Goal: Information Seeking & Learning: Check status

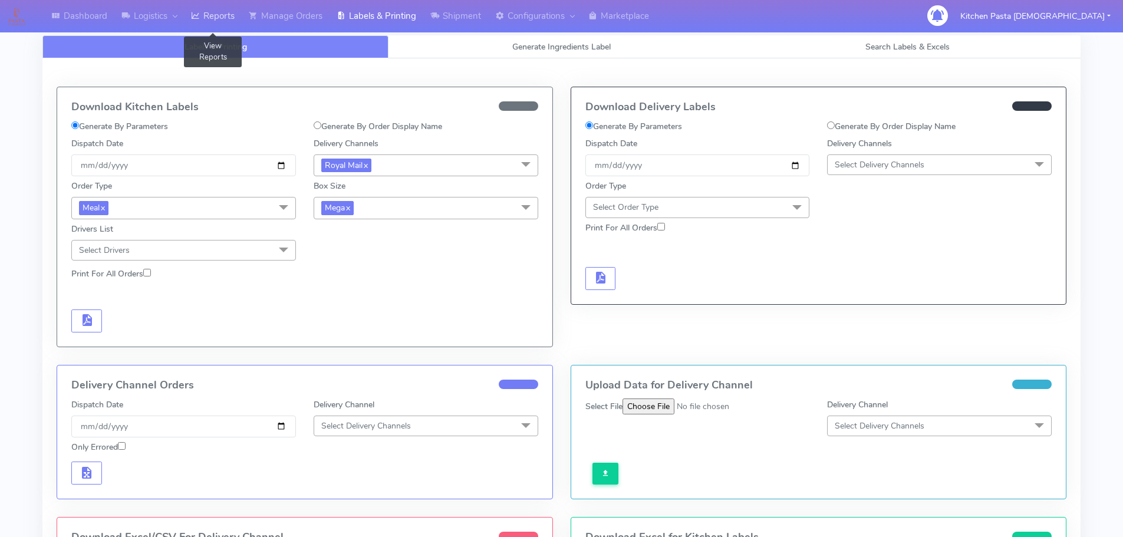
drag, startPoint x: 210, startPoint y: 22, endPoint x: 219, endPoint y: 9, distance: 14.9
click at [210, 22] on link "Reports" at bounding box center [213, 16] width 58 height 32
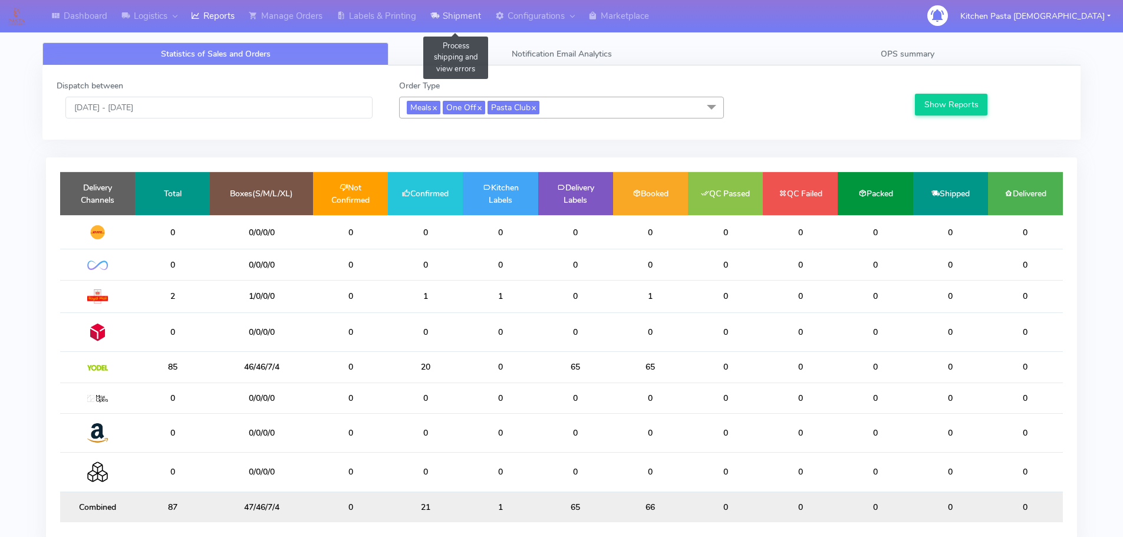
click at [462, 24] on link "Shipment" at bounding box center [455, 16] width 65 height 32
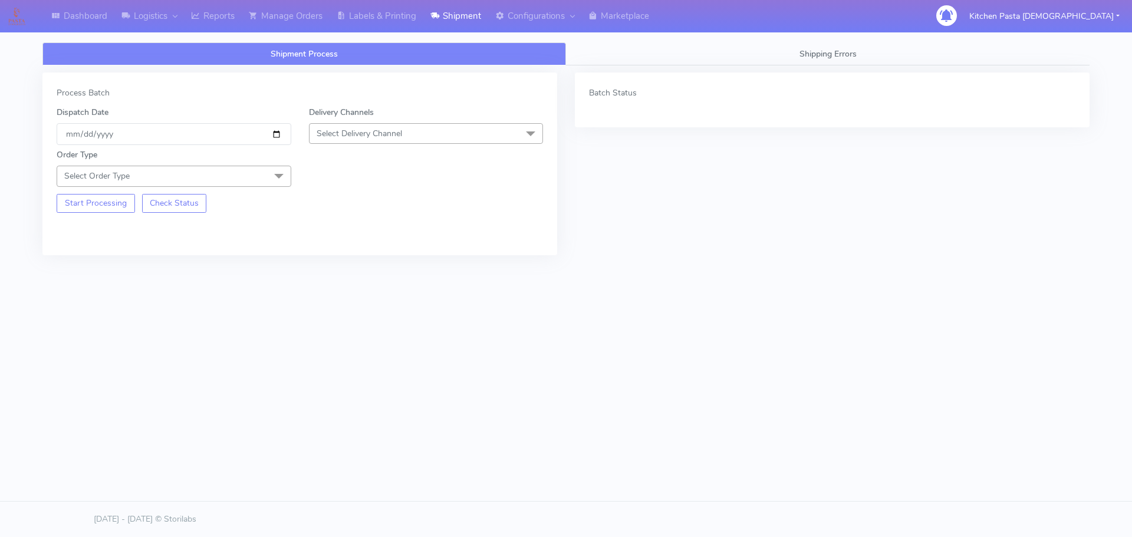
drag, startPoint x: 376, startPoint y: 136, endPoint x: 341, endPoint y: 195, distance: 68.7
click at [376, 136] on span "Select Delivery Channel" at bounding box center [359, 133] width 85 height 11
click at [344, 259] on li "Yodel" at bounding box center [425, 265] width 233 height 19
click at [284, 170] on span at bounding box center [279, 177] width 24 height 22
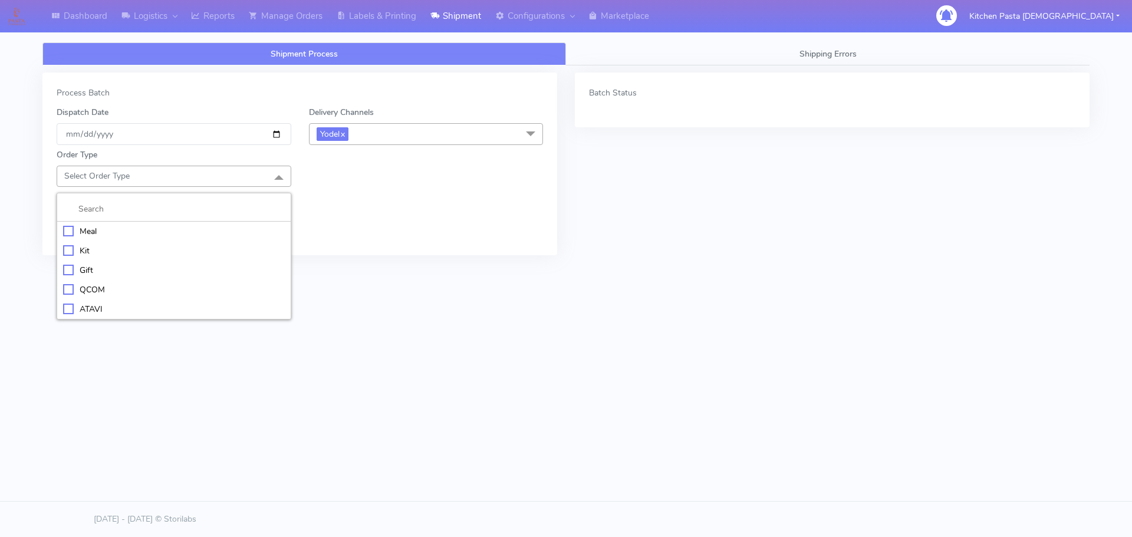
click at [183, 232] on div "Meal" at bounding box center [174, 231] width 222 height 12
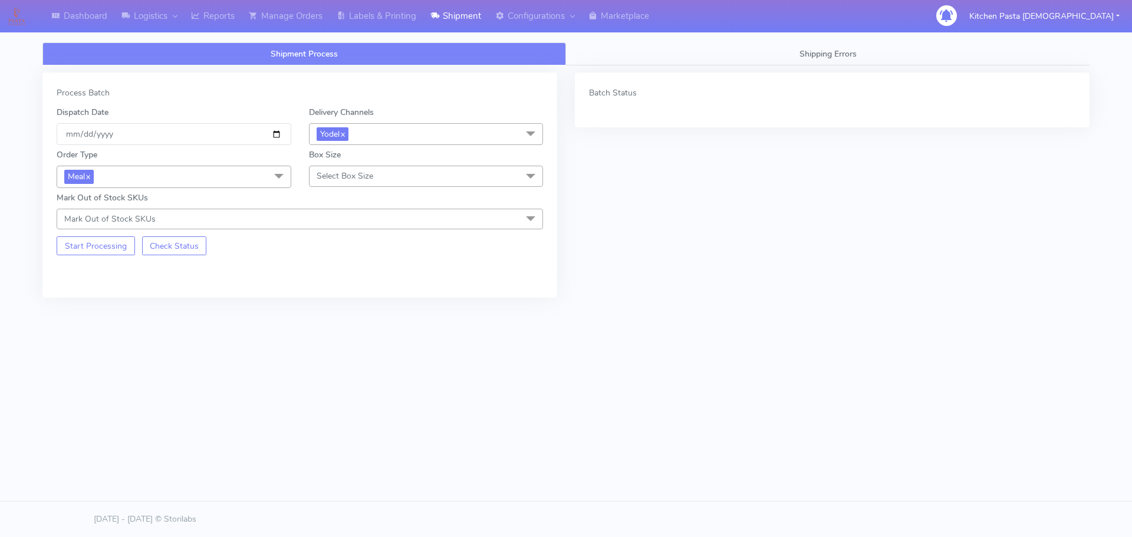
click at [326, 167] on span "Select Box Size" at bounding box center [426, 176] width 235 height 21
click at [350, 272] on div "Medium" at bounding box center [426, 270] width 222 height 12
click at [104, 252] on button "Start Processing" at bounding box center [96, 245] width 78 height 19
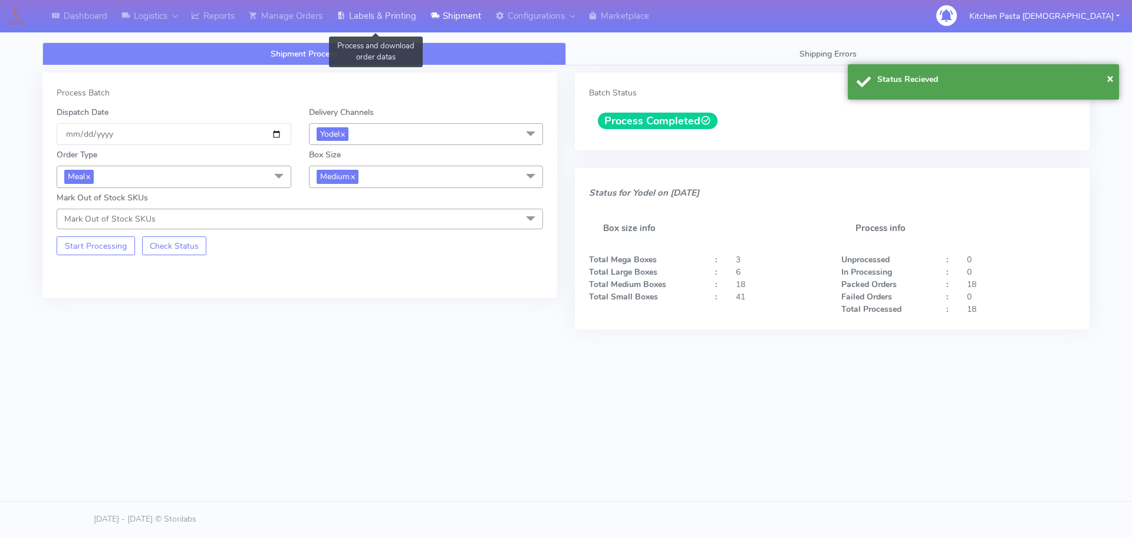
click at [386, 14] on link "Labels & Printing" at bounding box center [377, 16] width 94 height 32
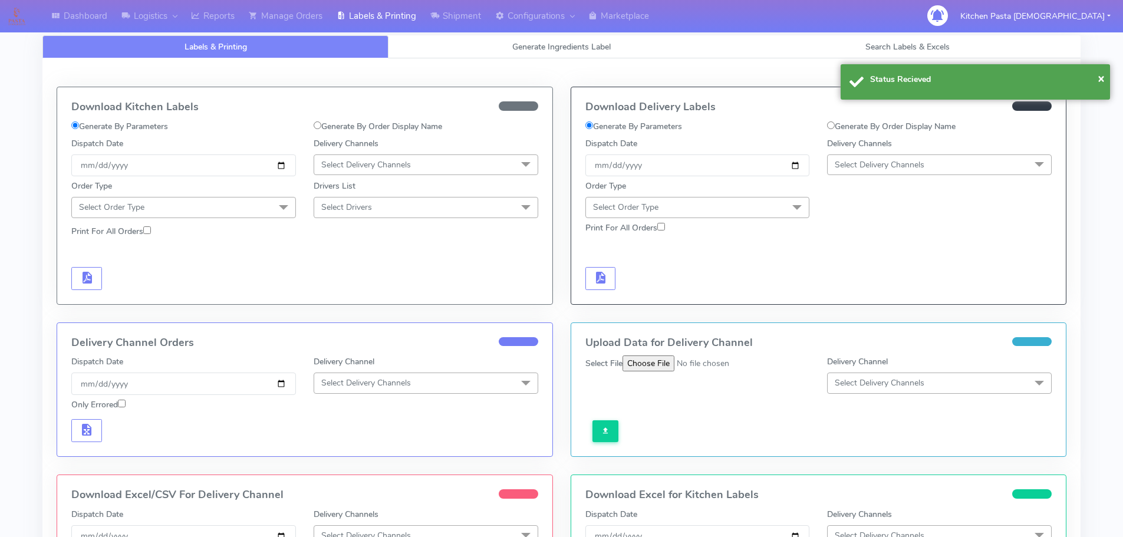
click at [870, 162] on span "Select Delivery Channels" at bounding box center [880, 164] width 90 height 11
click at [861, 304] on li "Yodel" at bounding box center [939, 297] width 223 height 19
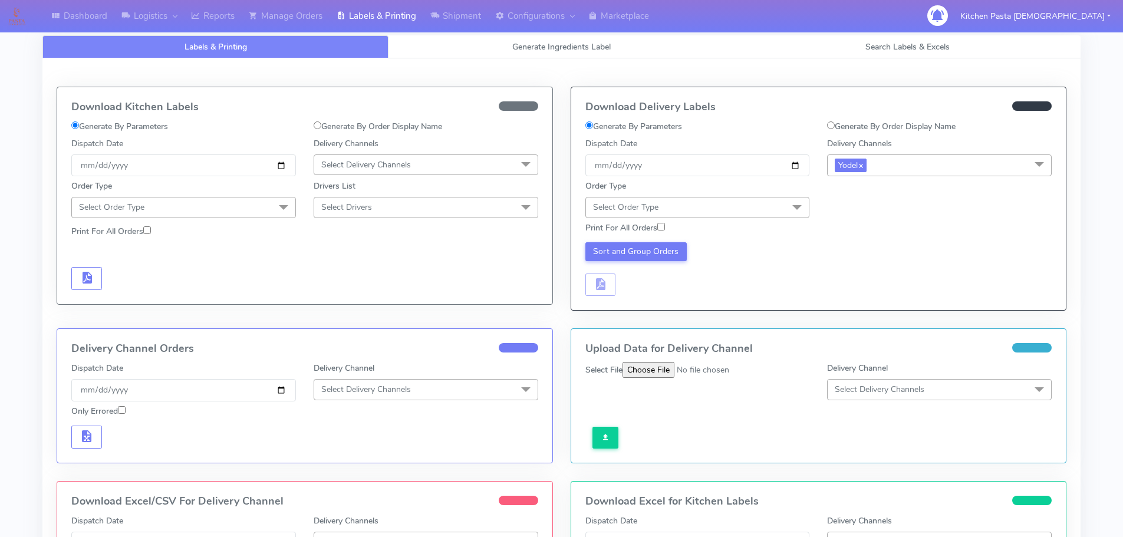
click at [764, 204] on span "Select Order Type" at bounding box center [697, 207] width 225 height 21
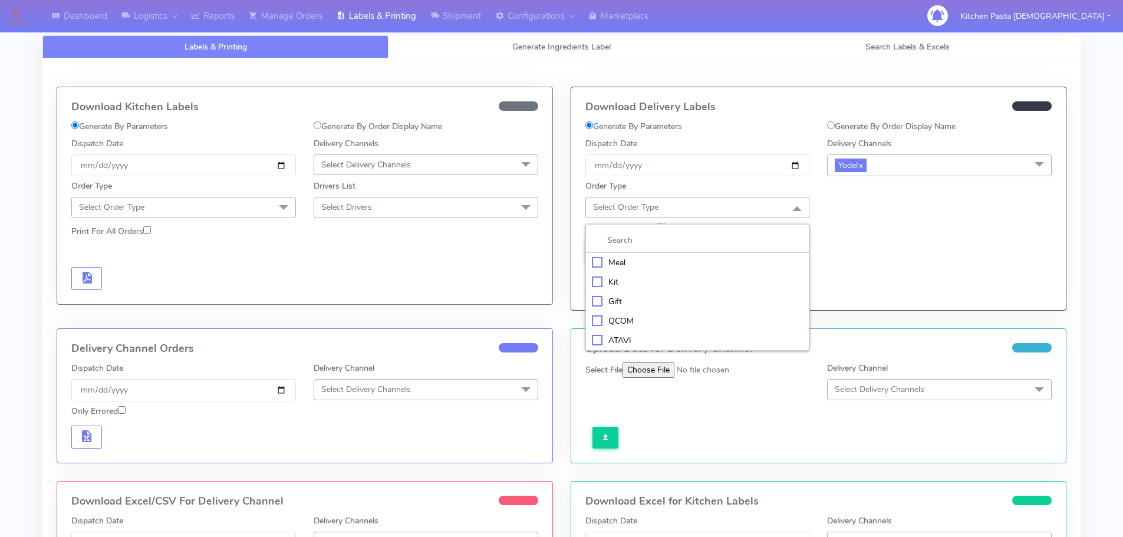
click at [719, 258] on div "Meal" at bounding box center [698, 262] width 212 height 12
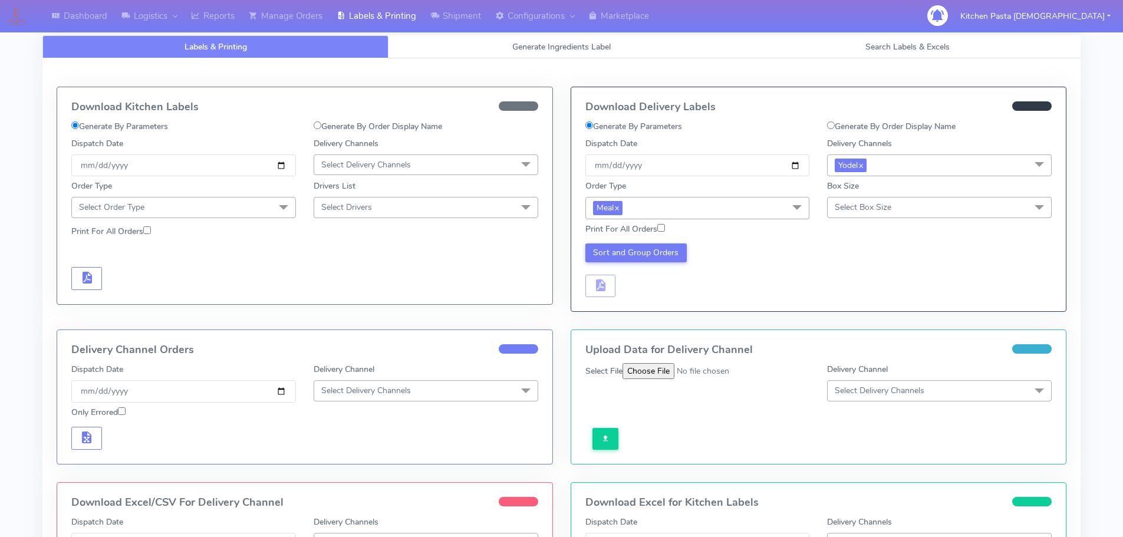
click at [859, 207] on span "Select Box Size" at bounding box center [863, 207] width 57 height 11
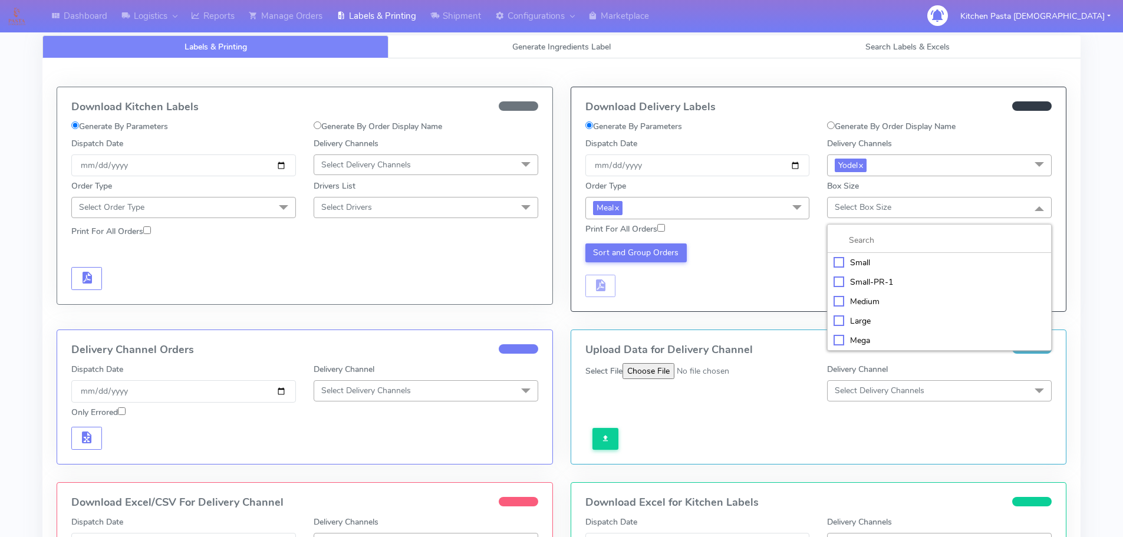
click at [861, 304] on div "Medium" at bounding box center [940, 301] width 212 height 12
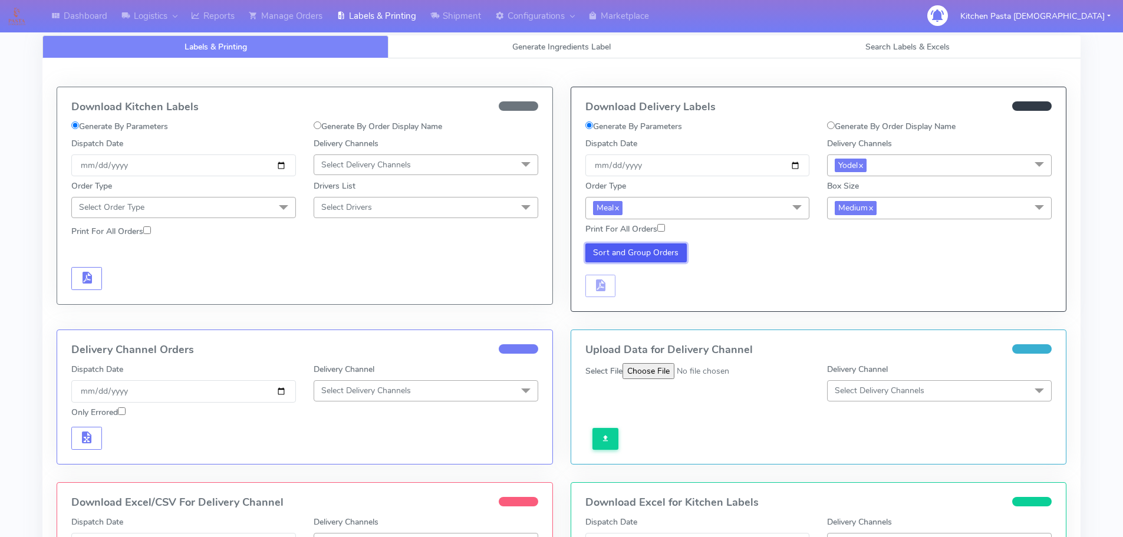
click at [606, 246] on button "Sort and Group Orders" at bounding box center [636, 252] width 102 height 19
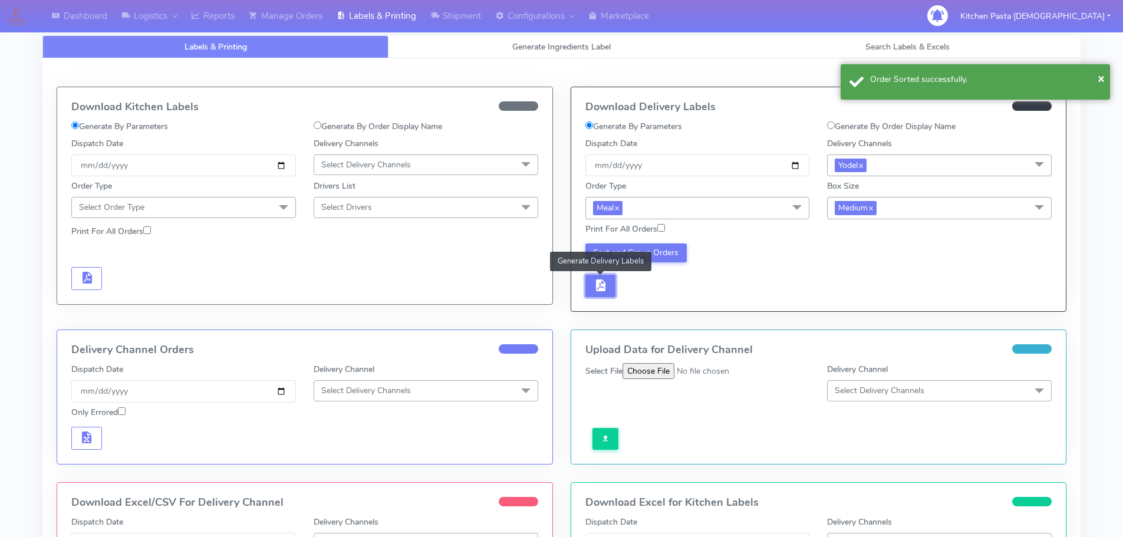
click at [610, 281] on button "button" at bounding box center [600, 286] width 31 height 23
click at [633, 282] on span "button" at bounding box center [635, 287] width 14 height 11
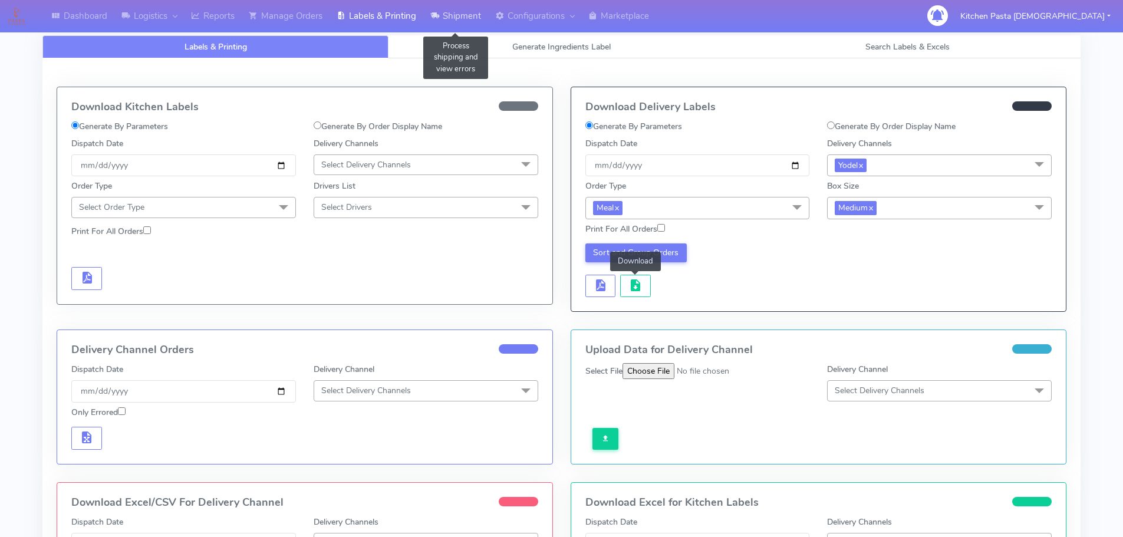
click at [477, 25] on link "Shipment" at bounding box center [455, 16] width 65 height 32
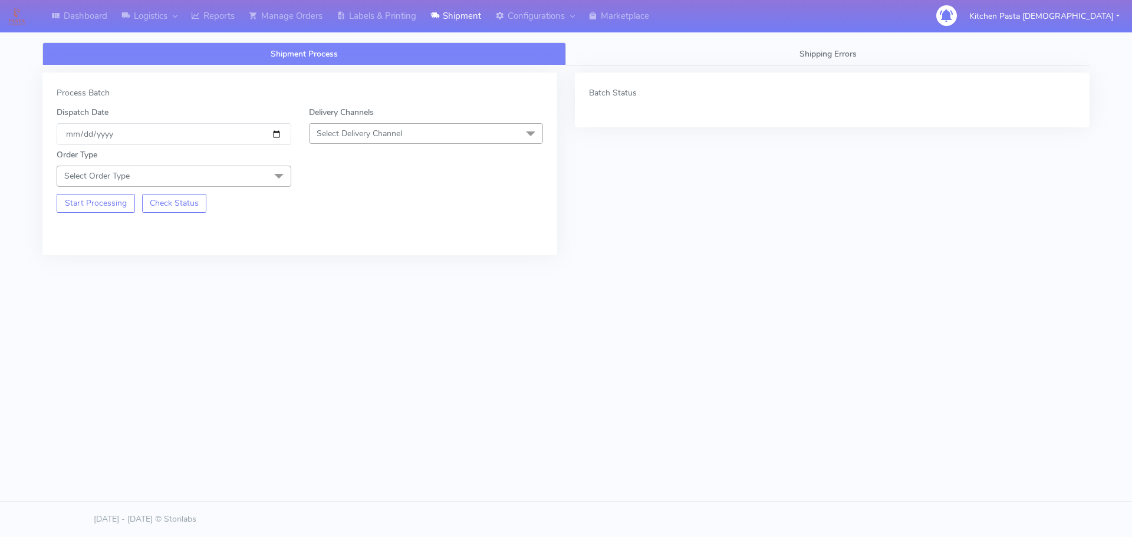
click at [398, 130] on span "Select Delivery Channel" at bounding box center [359, 133] width 85 height 11
drag, startPoint x: 341, startPoint y: 268, endPoint x: 310, endPoint y: 243, distance: 39.4
click at [340, 269] on div "Yodel" at bounding box center [426, 266] width 222 height 12
click at [235, 183] on span "Select Order Type" at bounding box center [174, 176] width 235 height 21
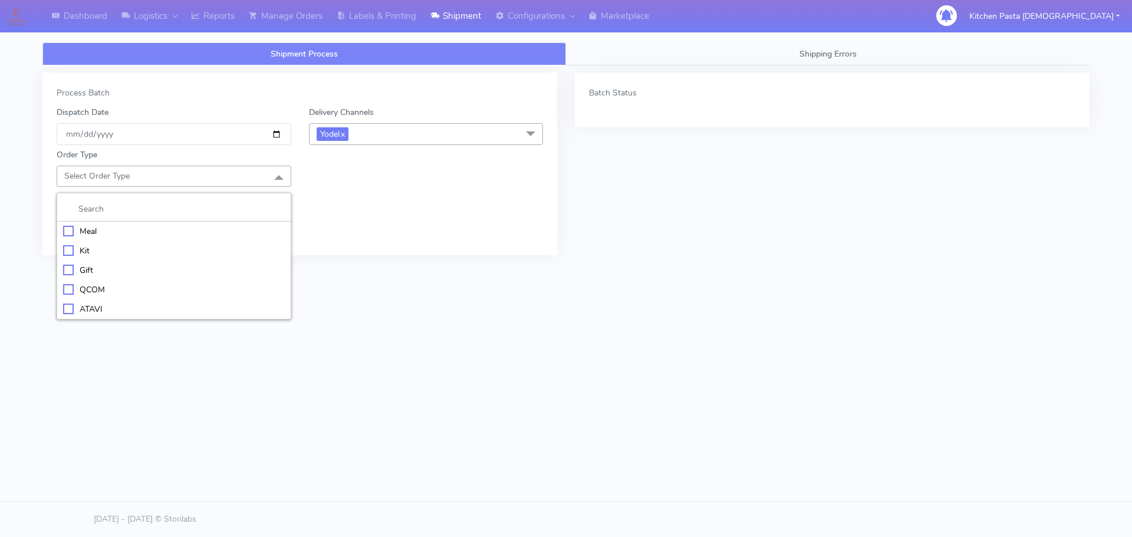
click at [164, 231] on div "Meal" at bounding box center [174, 231] width 222 height 12
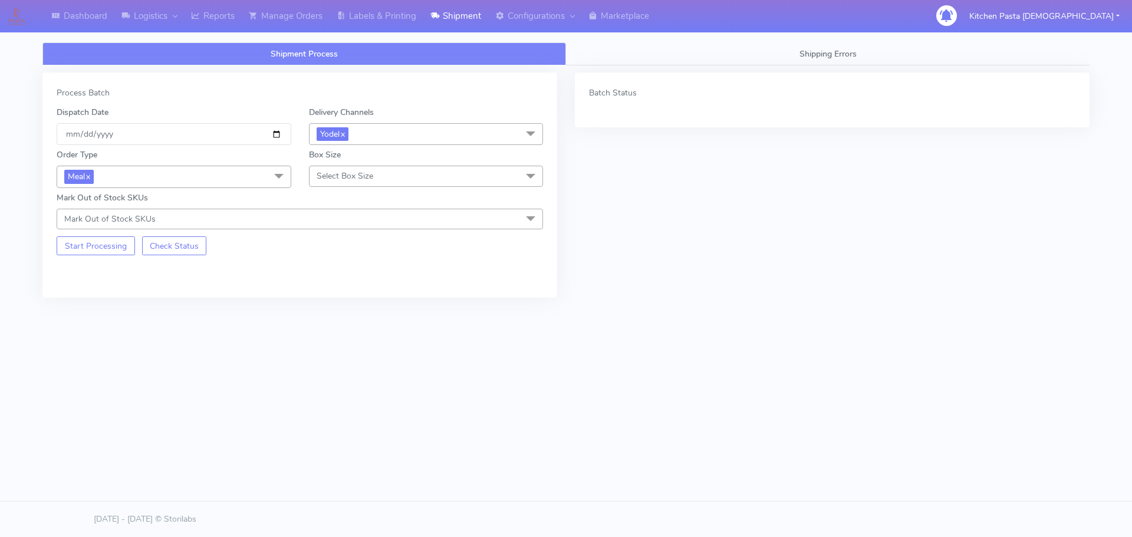
click at [402, 172] on span "Select Box Size" at bounding box center [426, 176] width 235 height 21
click at [347, 235] on div "Small" at bounding box center [426, 231] width 222 height 12
click at [126, 246] on button "Start Processing" at bounding box center [96, 245] width 78 height 19
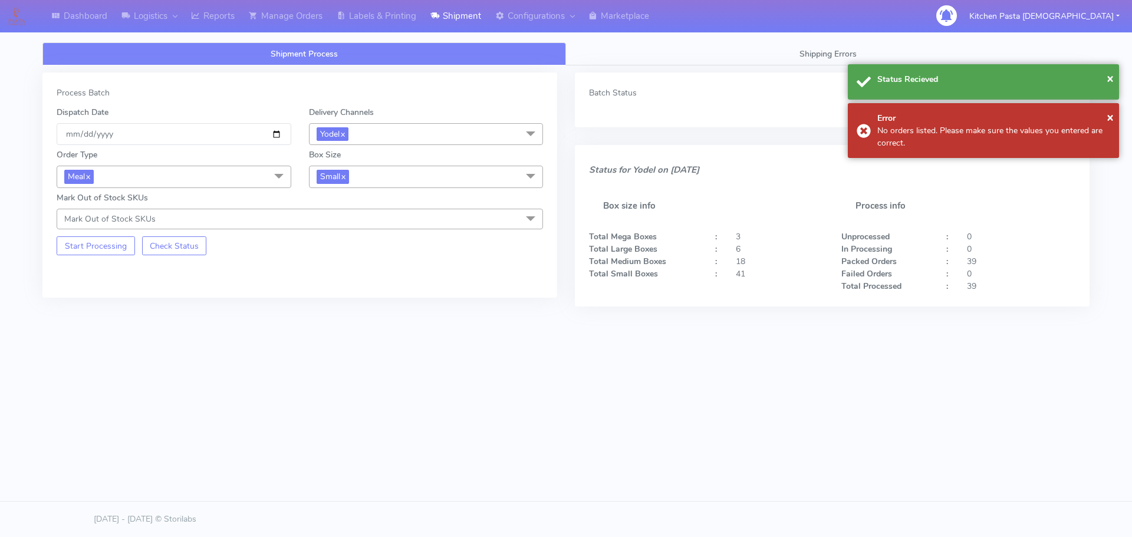
click at [411, 177] on span "Small x" at bounding box center [426, 177] width 235 height 22
click at [341, 290] on div "Large" at bounding box center [426, 291] width 222 height 12
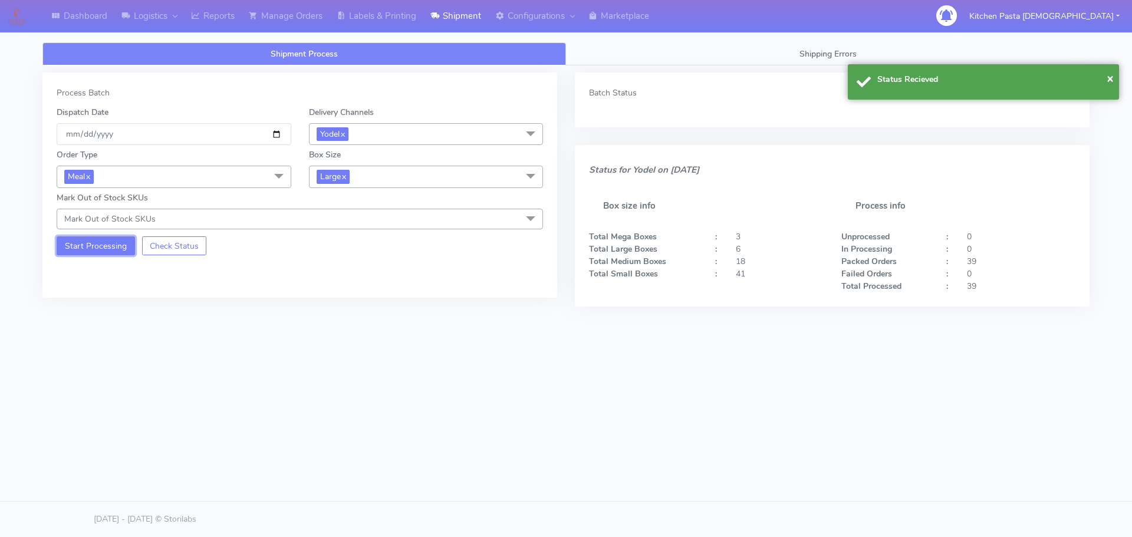
click at [82, 244] on button "Start Processing" at bounding box center [96, 245] width 78 height 19
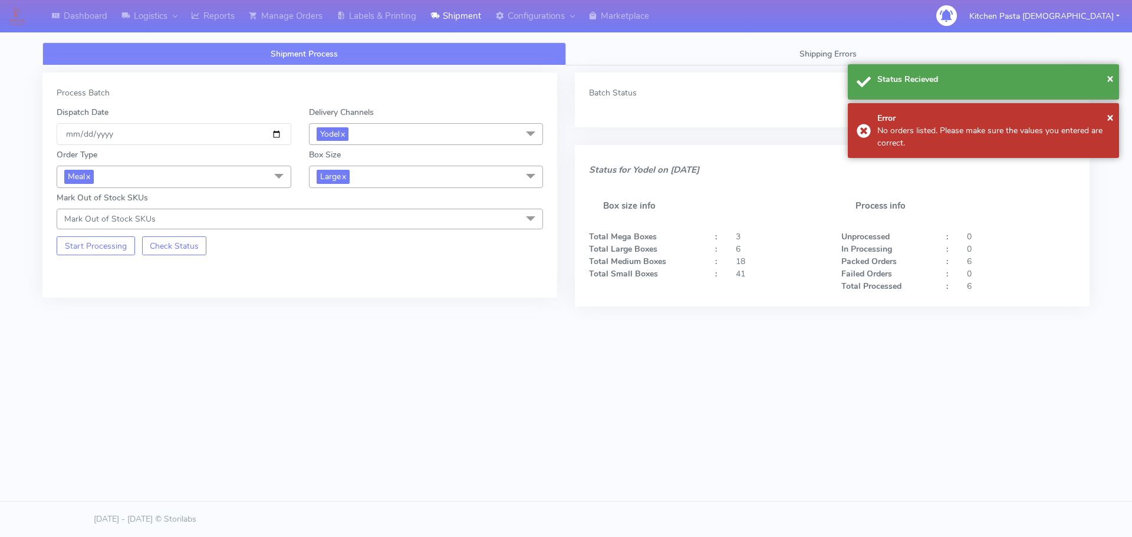
click at [399, 181] on span "Large x" at bounding box center [426, 177] width 235 height 22
click at [342, 309] on div "Mega" at bounding box center [426, 310] width 222 height 12
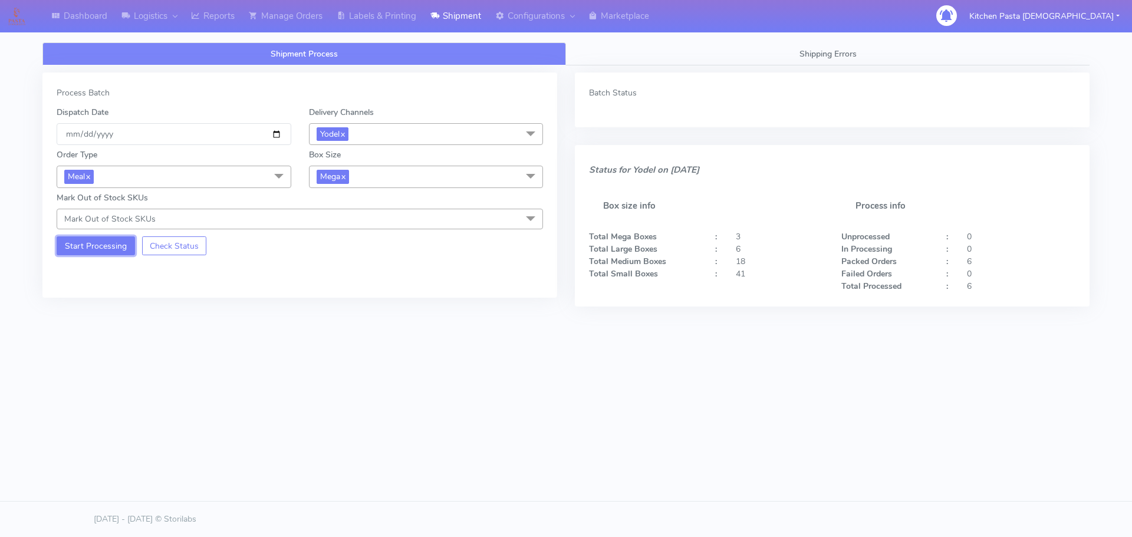
click at [96, 247] on button "Start Processing" at bounding box center [96, 245] width 78 height 19
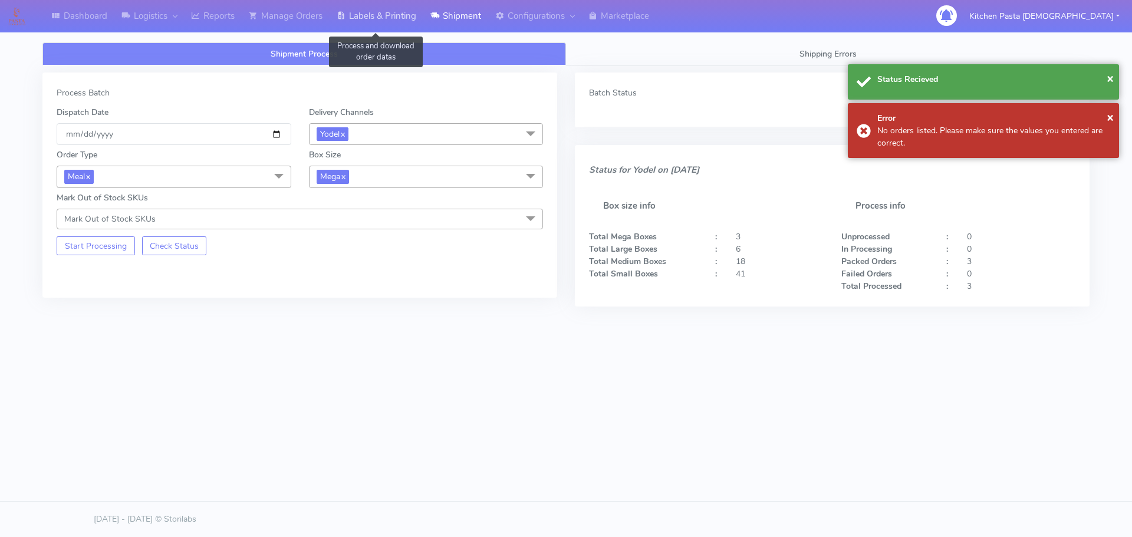
click at [352, 14] on link "Labels & Printing" at bounding box center [377, 16] width 94 height 32
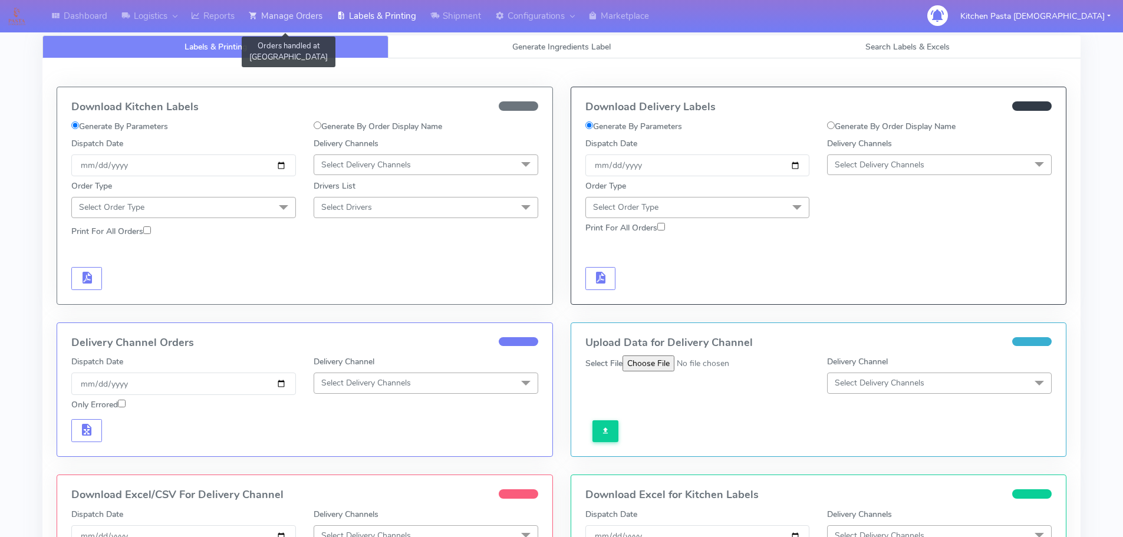
click at [288, 29] on link "Manage Orders" at bounding box center [286, 16] width 88 height 32
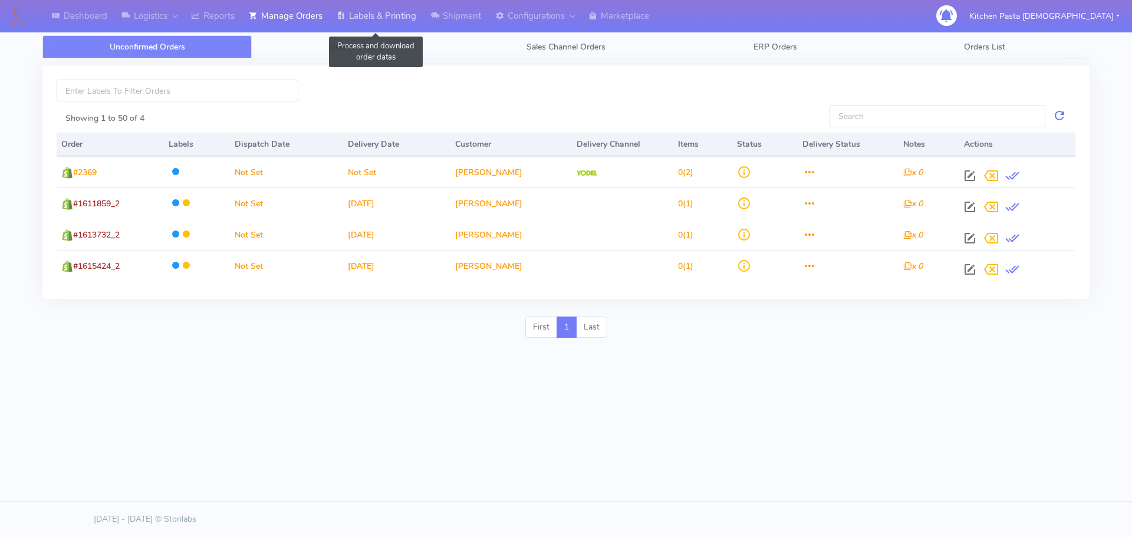
click at [400, 19] on link "Labels & Printing" at bounding box center [377, 16] width 94 height 32
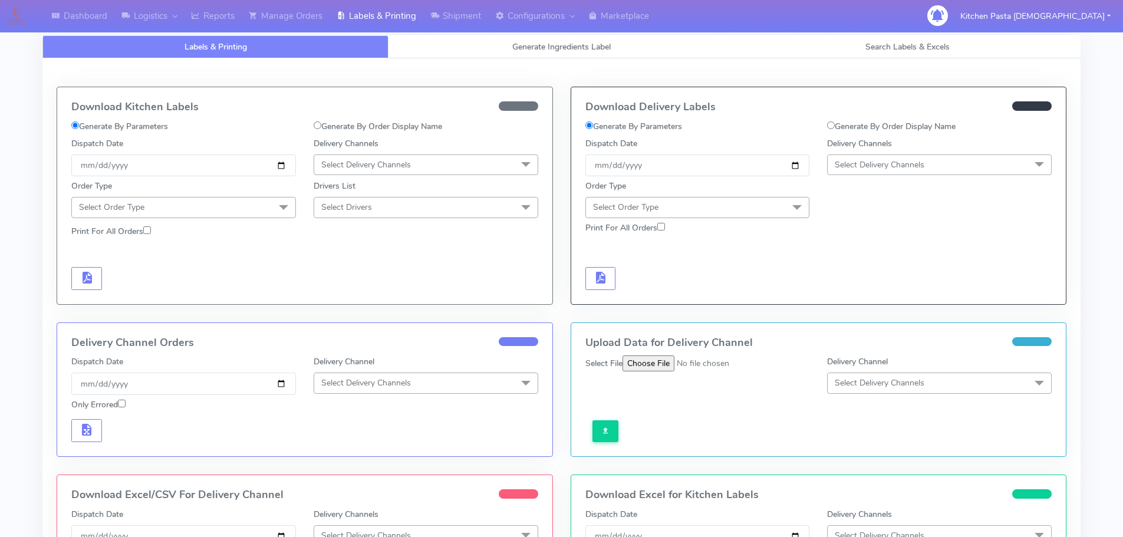
click at [381, 163] on span "Select Delivery Channels" at bounding box center [366, 164] width 90 height 11
click at [362, 256] on div "Royal Mail" at bounding box center [426, 258] width 212 height 12
click at [266, 200] on span "Select Order Type" at bounding box center [183, 207] width 225 height 21
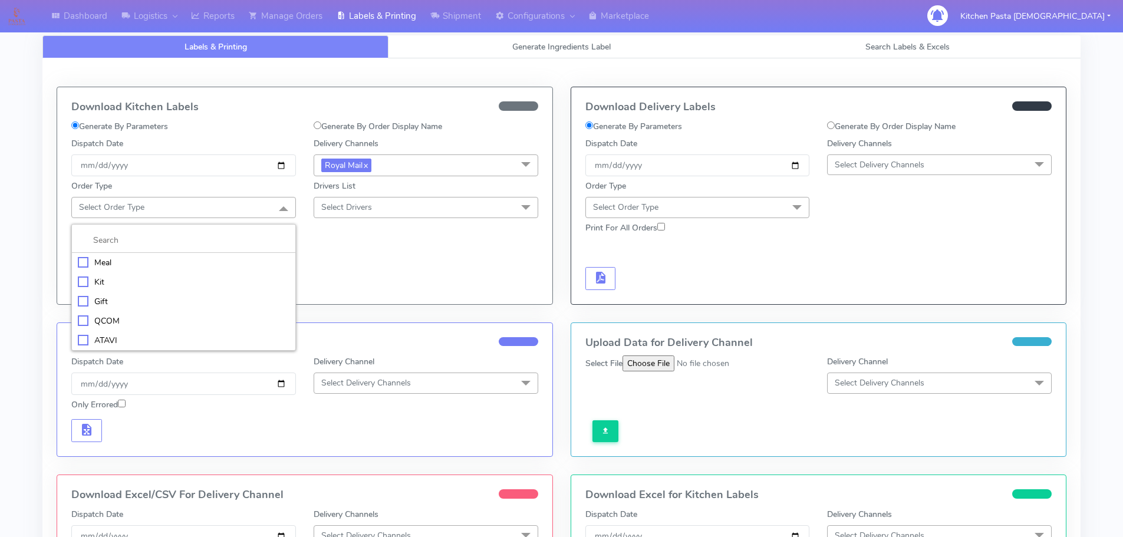
click at [242, 254] on li "Meal" at bounding box center [183, 262] width 223 height 19
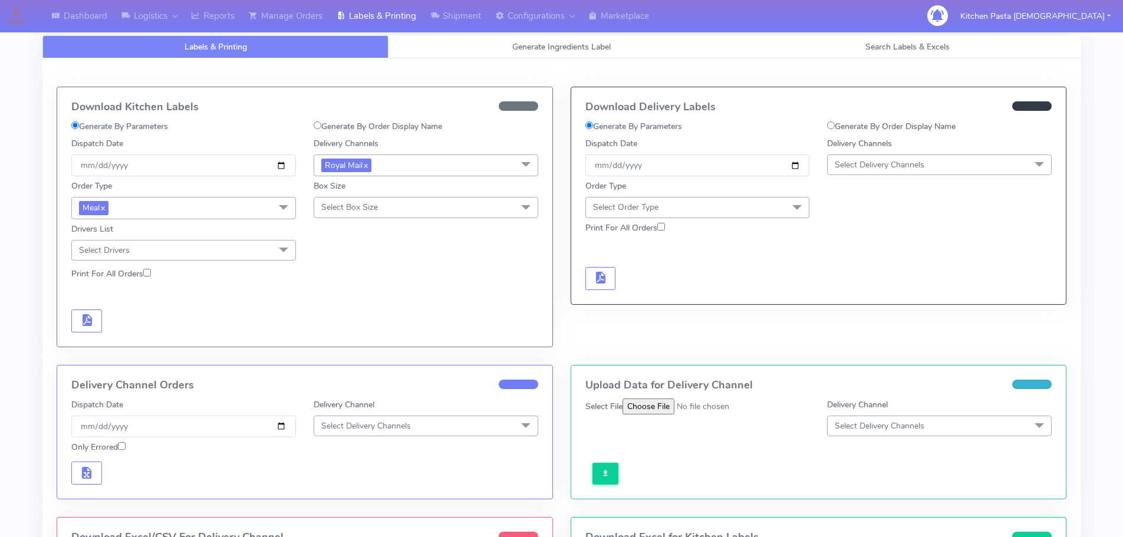
click at [377, 208] on span "Select Box Size" at bounding box center [349, 207] width 57 height 11
click at [353, 303] on div "Medium" at bounding box center [426, 301] width 212 height 12
click at [78, 322] on button "button" at bounding box center [86, 320] width 31 height 23
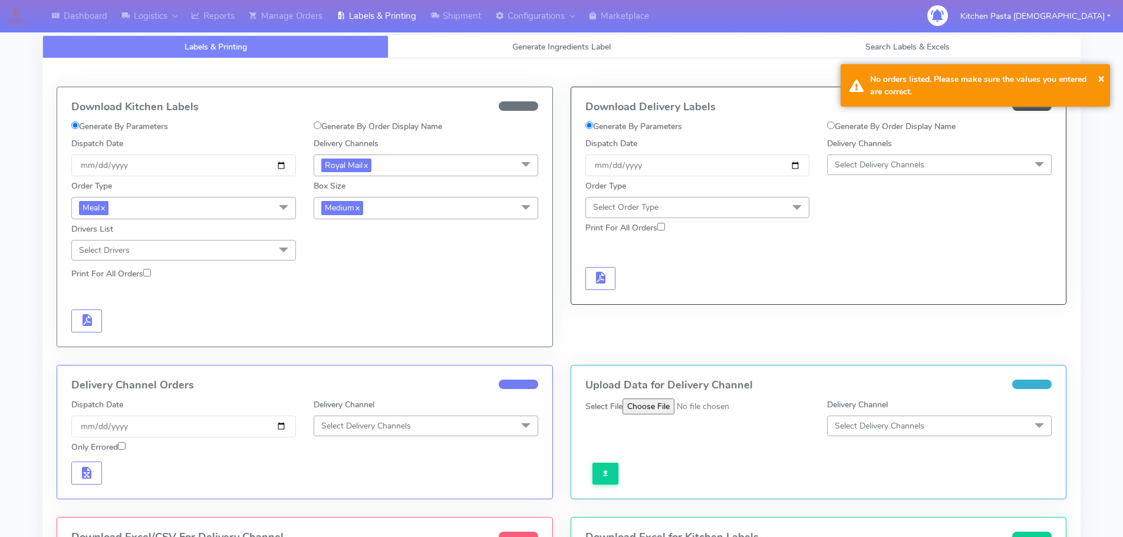
click at [477, 208] on span "Medium x" at bounding box center [426, 208] width 225 height 22
click at [350, 265] on div "Small" at bounding box center [426, 264] width 212 height 12
click at [99, 316] on button "button" at bounding box center [86, 320] width 31 height 23
click at [402, 213] on span "Small x" at bounding box center [426, 208] width 225 height 22
click at [359, 318] on div "Large" at bounding box center [426, 322] width 212 height 12
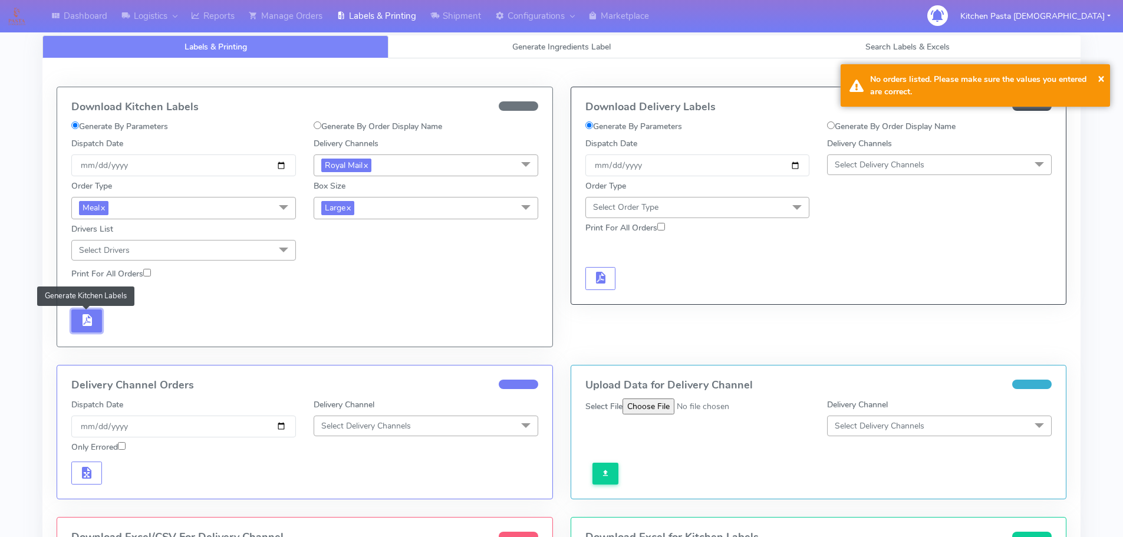
click at [84, 320] on span "button" at bounding box center [87, 322] width 14 height 11
click at [421, 202] on span "Large x" at bounding box center [426, 208] width 225 height 22
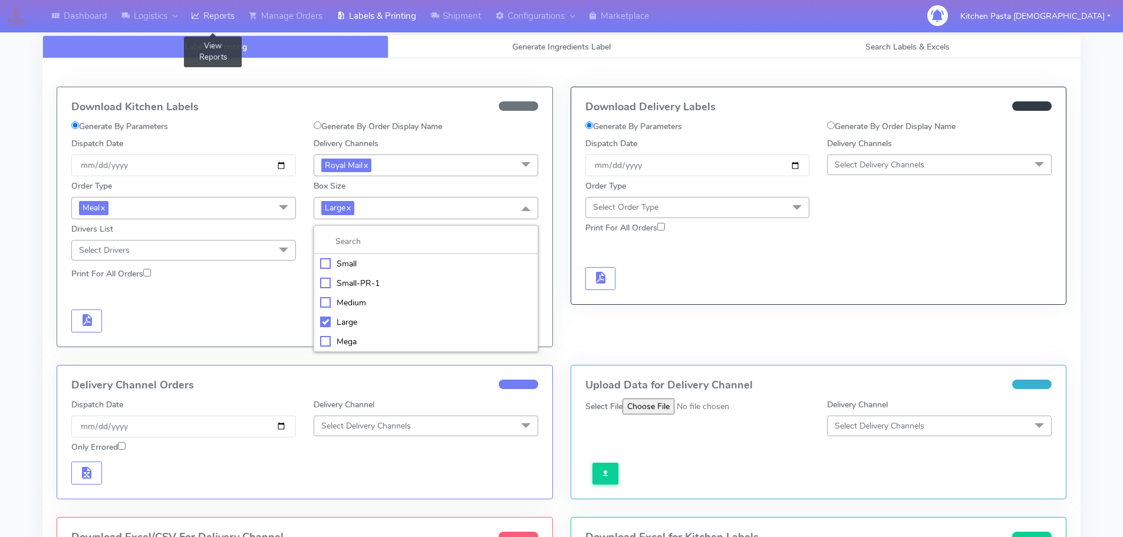
click at [209, 12] on link "Reports" at bounding box center [213, 16] width 58 height 32
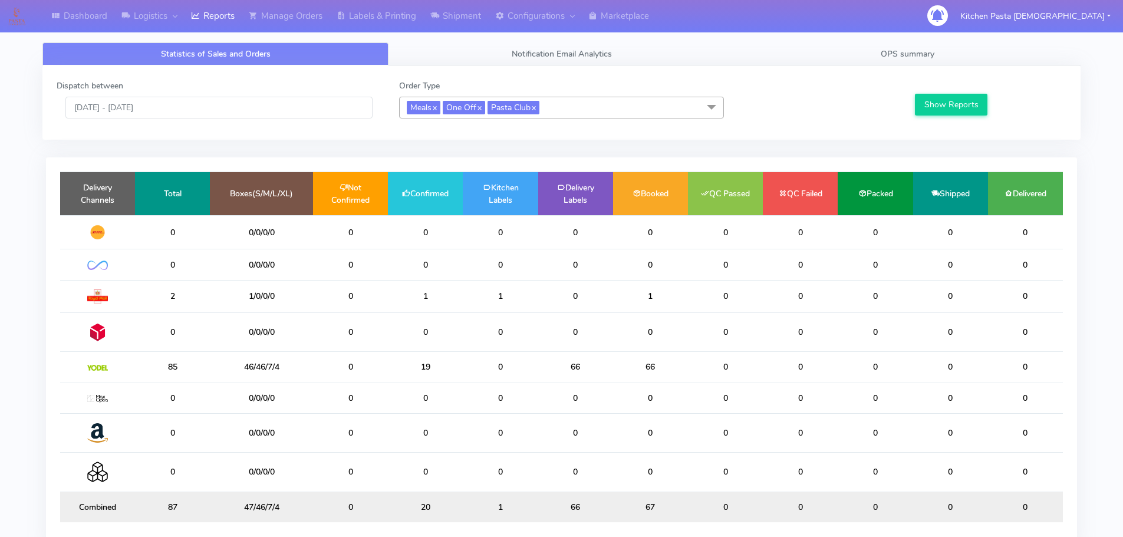
click at [591, 101] on span "Meals x One Off x Pasta Club x" at bounding box center [561, 108] width 325 height 22
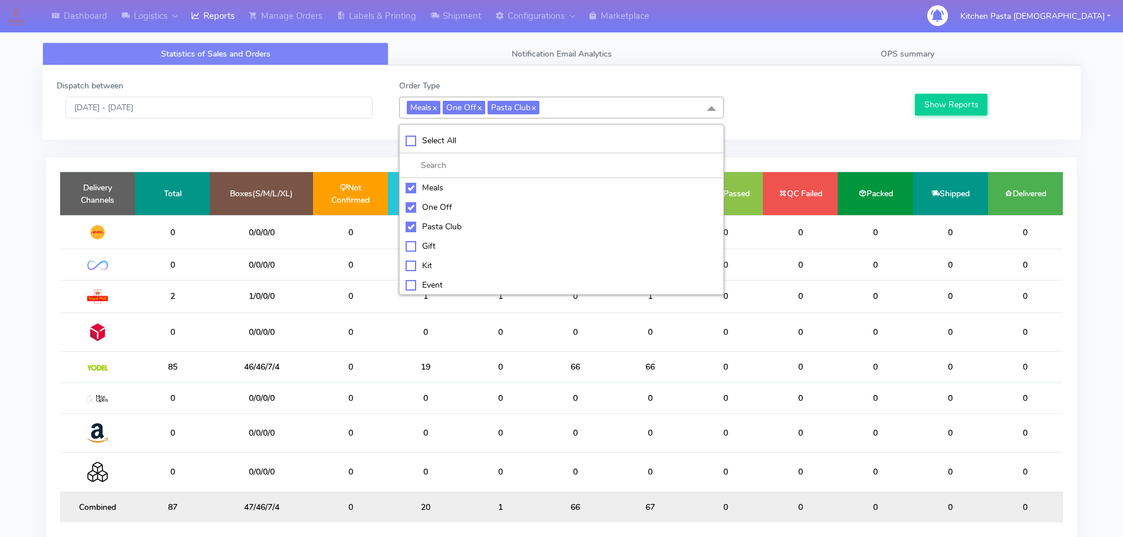
click at [418, 192] on div "Meals" at bounding box center [562, 188] width 312 height 12
checkbox input "false"
click at [426, 217] on li "Pasta Club" at bounding box center [562, 226] width 324 height 19
click at [432, 226] on div "Pasta Club" at bounding box center [562, 226] width 312 height 12
checkbox input "true"
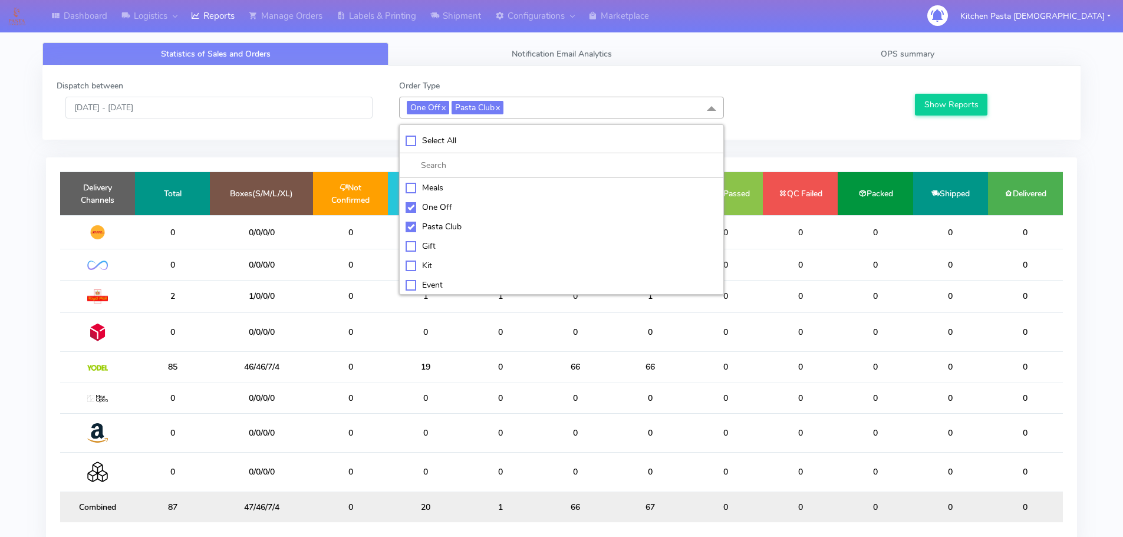
click at [437, 209] on div "One Off" at bounding box center [562, 207] width 312 height 12
checkbox input "false"
click at [430, 228] on div "Pasta Club" at bounding box center [562, 226] width 312 height 12
checkbox input "false"
click at [432, 259] on div "Kit" at bounding box center [562, 264] width 312 height 12
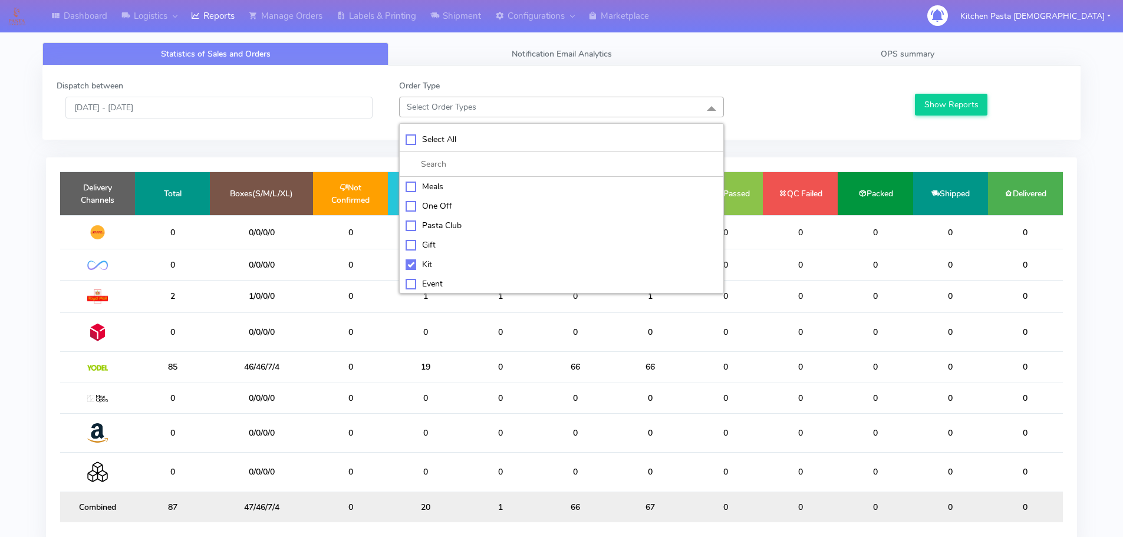
checkbox input "true"
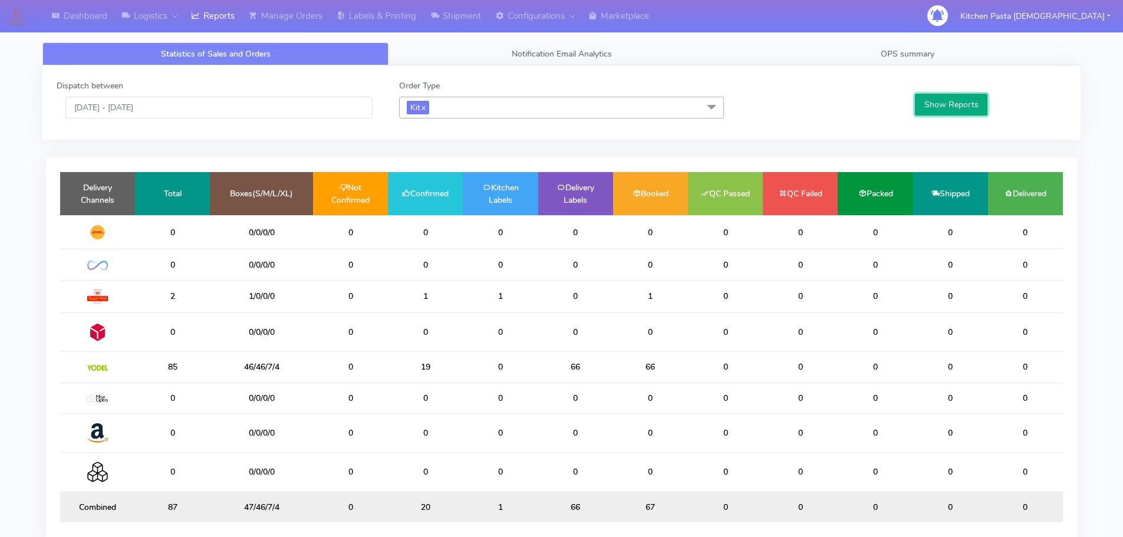
click at [931, 98] on button "Show Reports" at bounding box center [951, 105] width 73 height 22
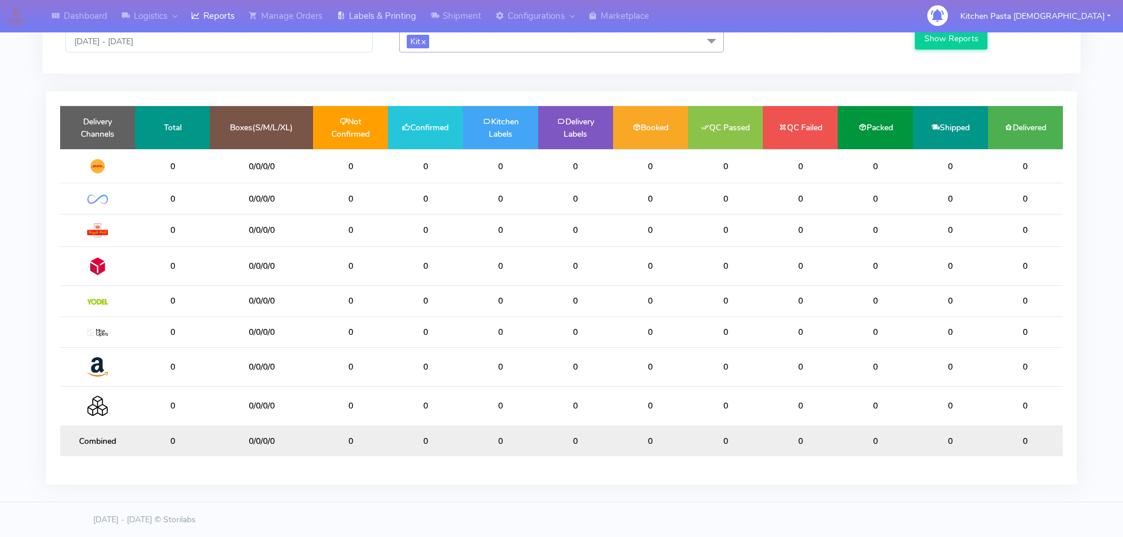
scroll to position [67, 0]
click at [202, 3] on link "Reports" at bounding box center [213, 16] width 58 height 32
